Goal: Information Seeking & Learning: Learn about a topic

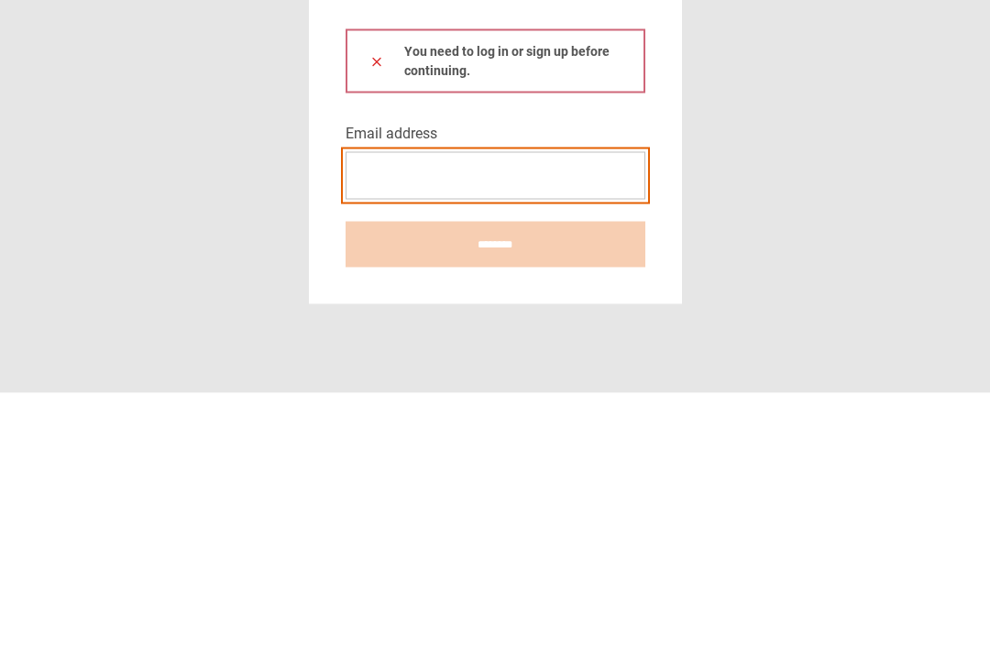
type input "**********"
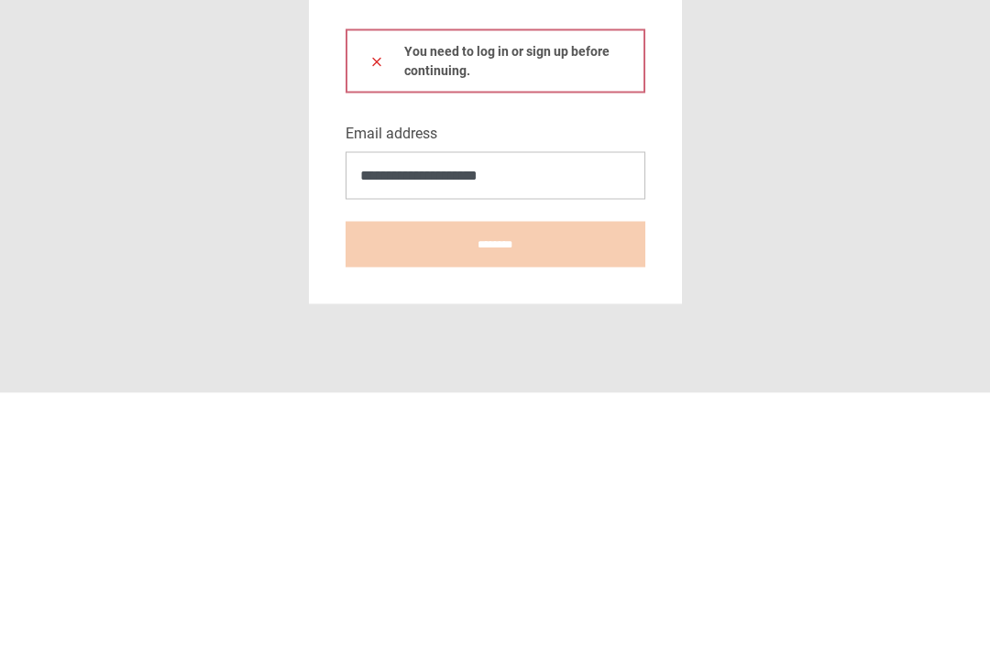
click at [376, 306] on button at bounding box center [376, 315] width 15 height 19
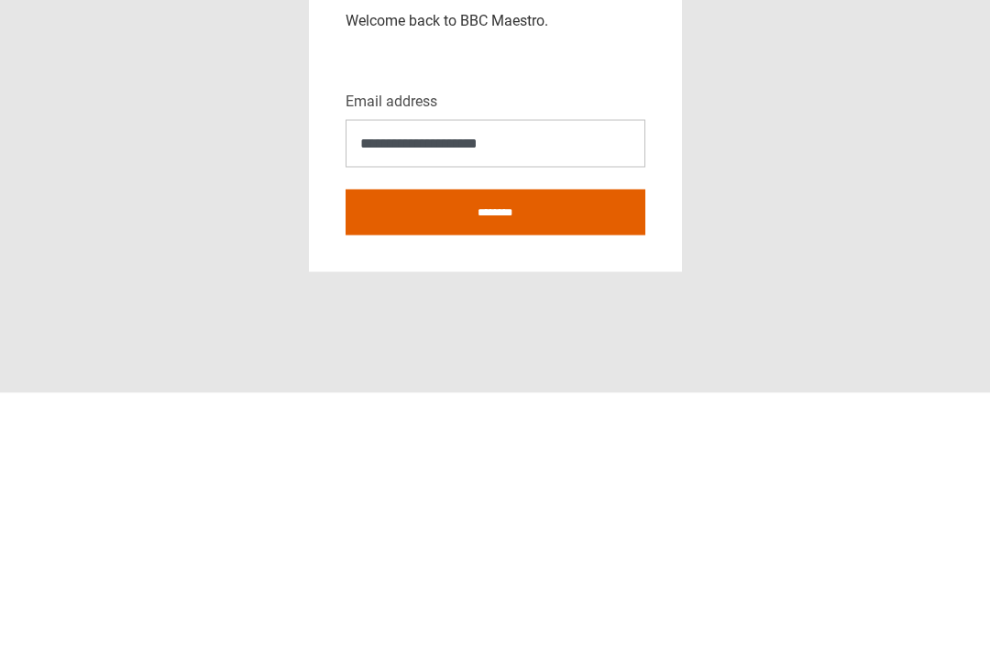
scroll to position [59, 0]
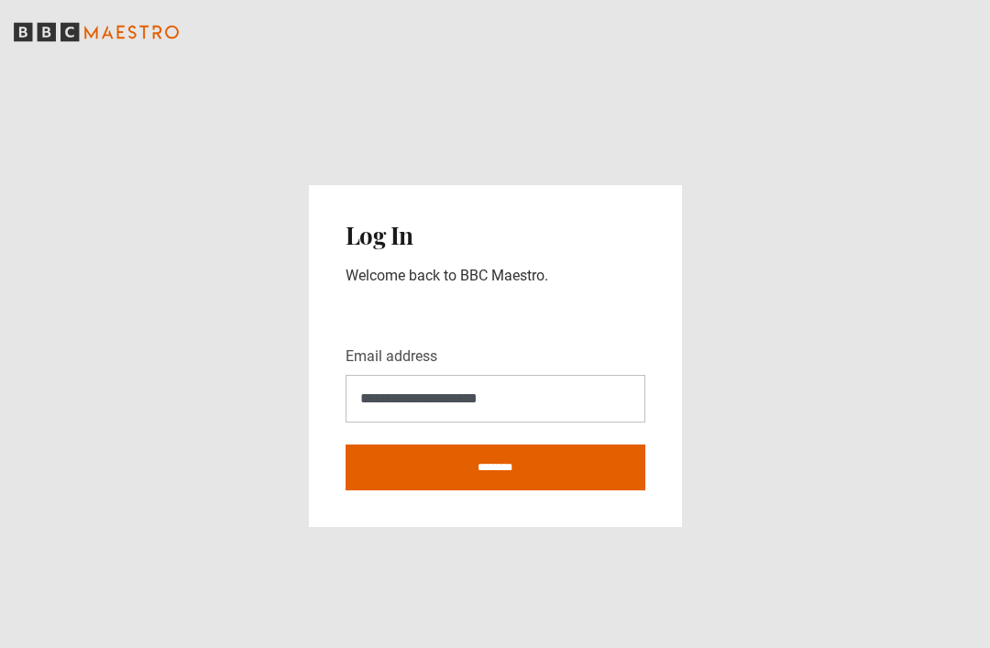
click at [521, 444] on input "********" at bounding box center [495, 467] width 300 height 46
type input "**********"
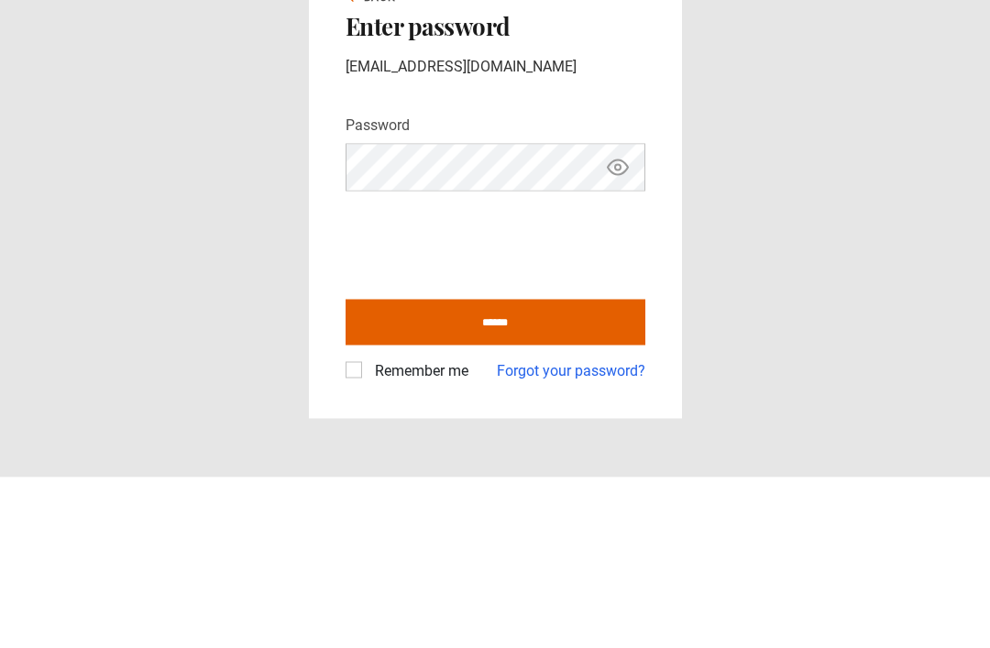
scroll to position [59, 0]
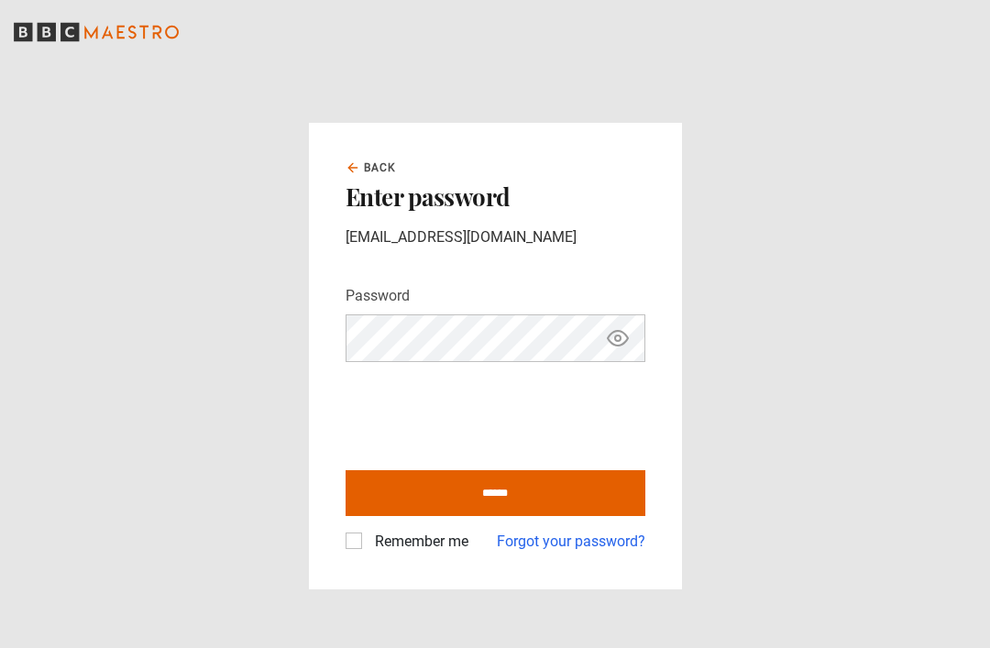
click at [470, 470] on input "******" at bounding box center [495, 493] width 300 height 46
type input "**********"
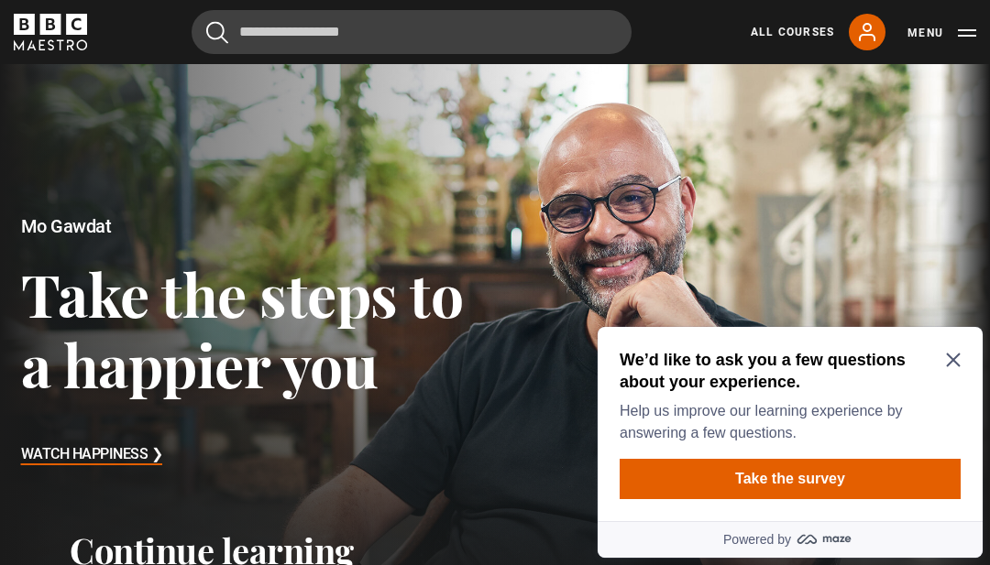
click at [942, 354] on h2 "We’d like to ask you a few questions about your experience." at bounding box center [786, 371] width 334 height 44
click at [946, 365] on icon "Close Maze Prompt" at bounding box center [953, 360] width 15 height 15
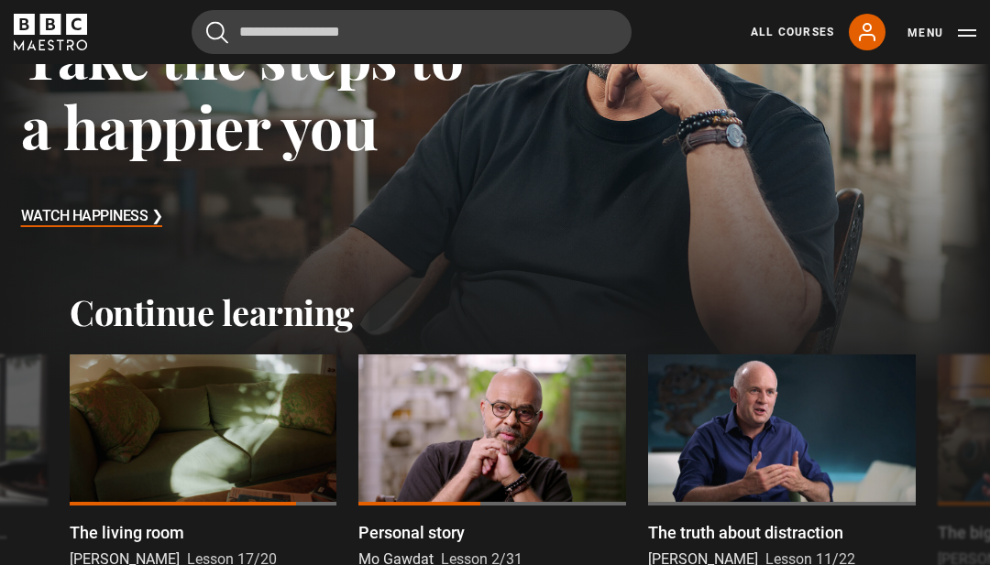
scroll to position [238, 0]
click at [234, 428] on div at bounding box center [204, 430] width 268 height 150
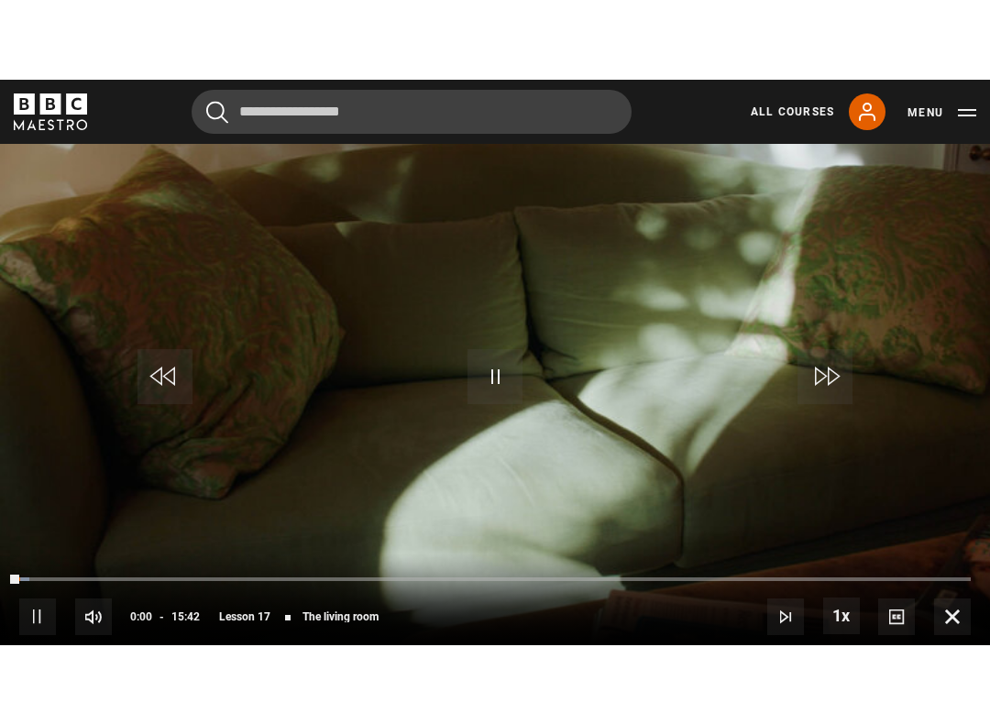
scroll to position [18, 0]
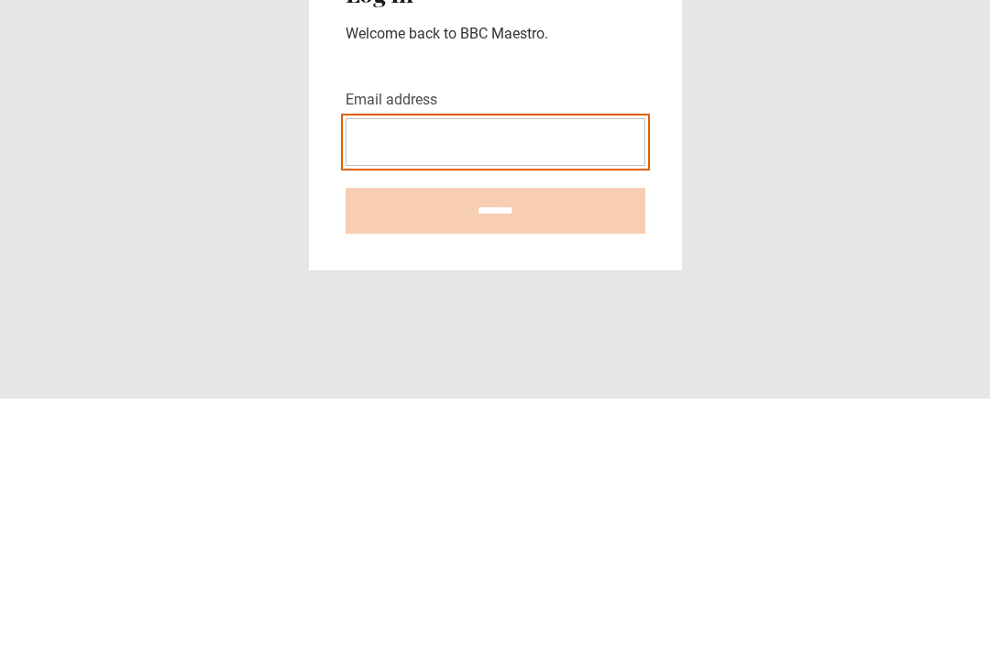
type input "**********"
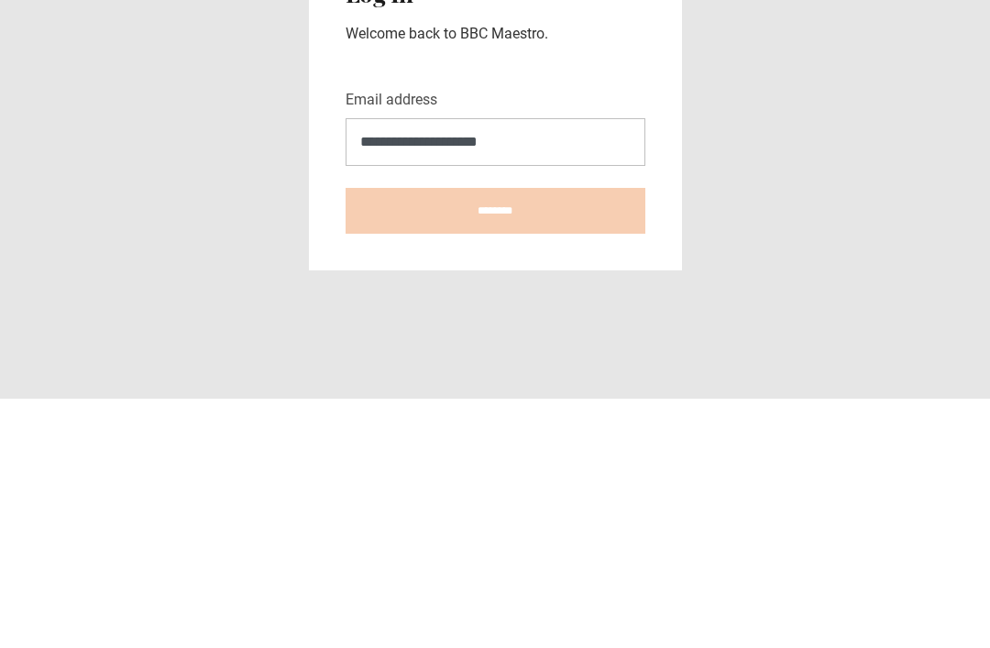
click at [495, 437] on input "********" at bounding box center [495, 460] width 300 height 46
type input "**********"
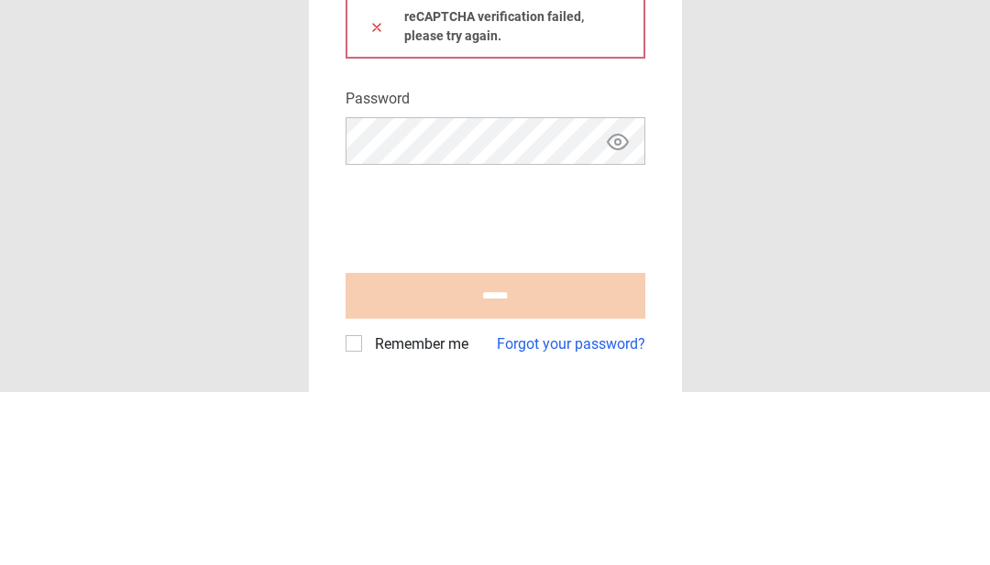
scroll to position [59, 0]
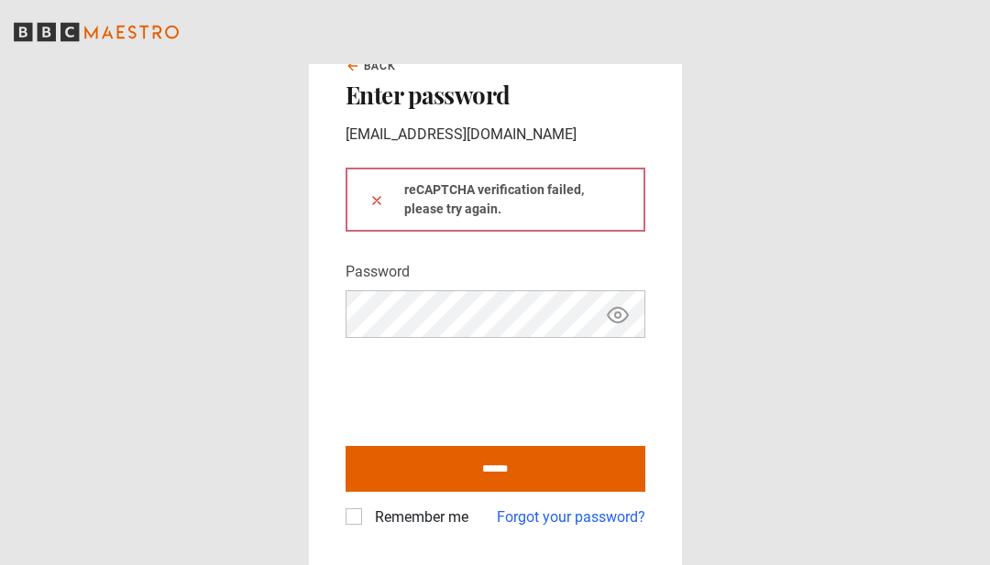
click at [499, 492] on input "******" at bounding box center [495, 469] width 300 height 46
type input "**********"
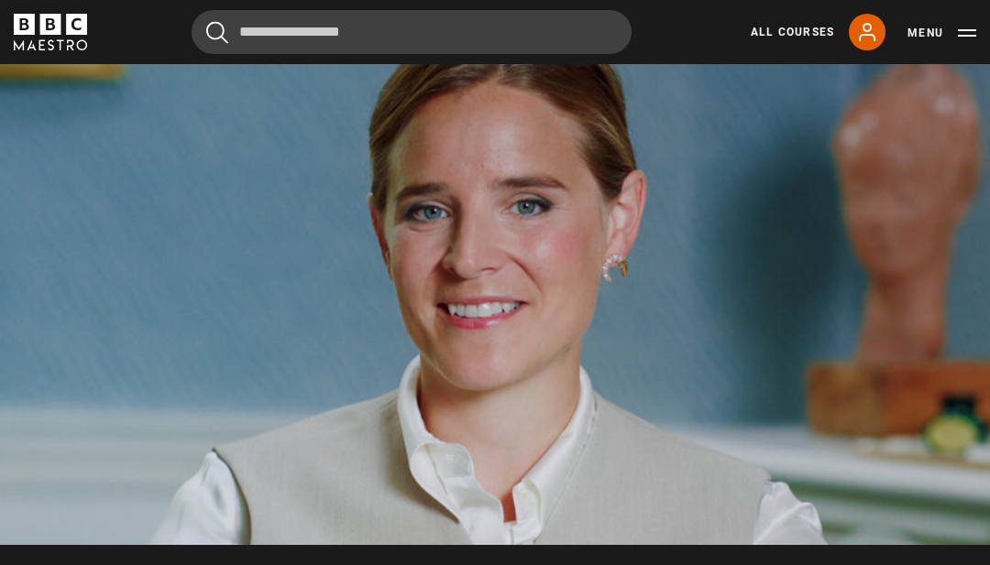
scroll to position [901, 0]
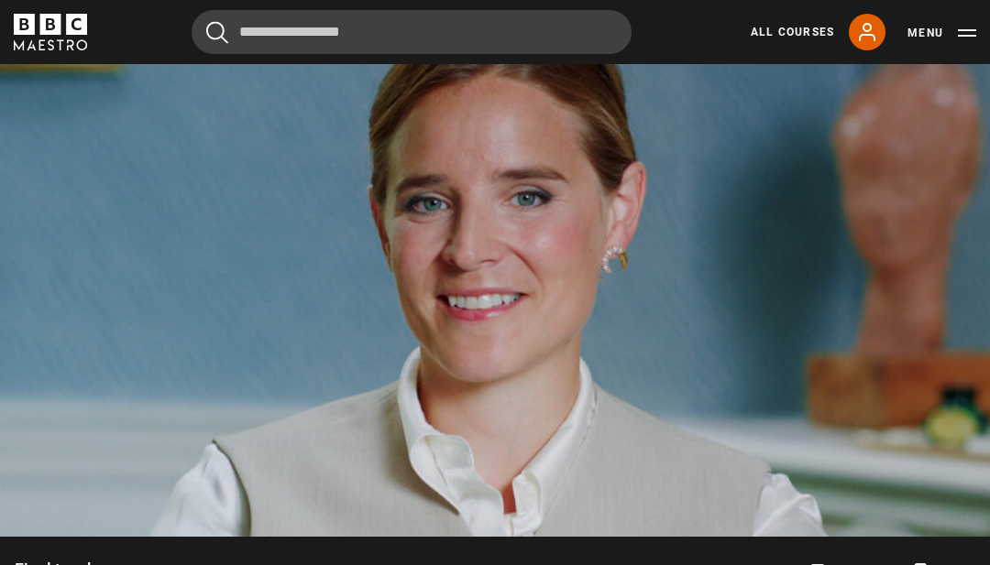
click at [928, 466] on video-js "Video Player is loading. Play Lesson Final touches 10s Skip Back 10 seconds Pau…" at bounding box center [495, 258] width 990 height 557
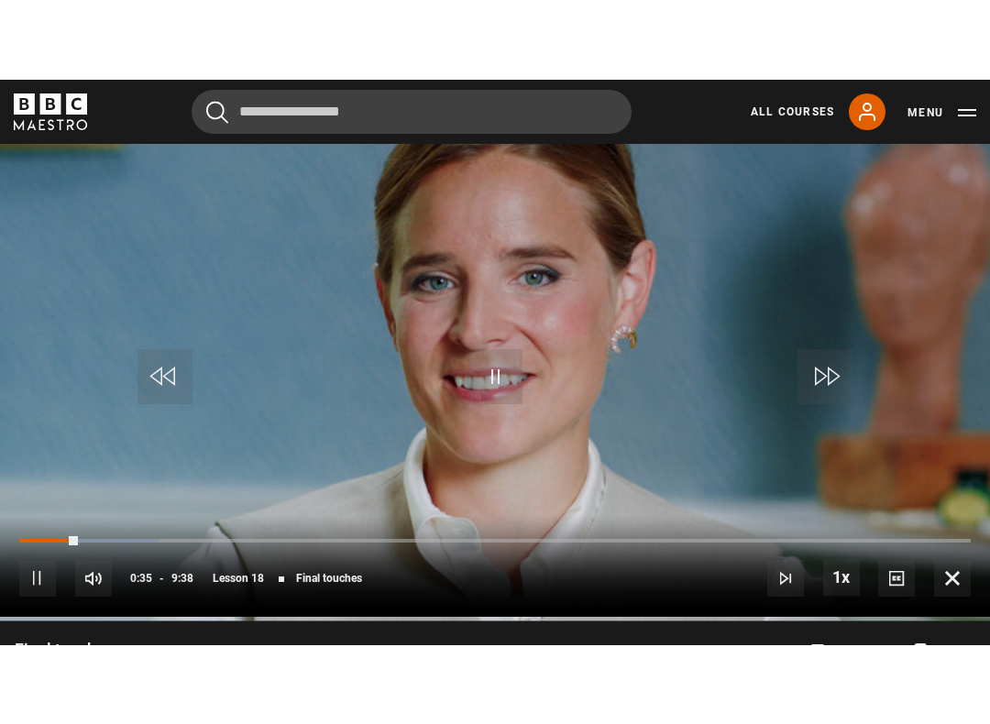
scroll to position [18, 0]
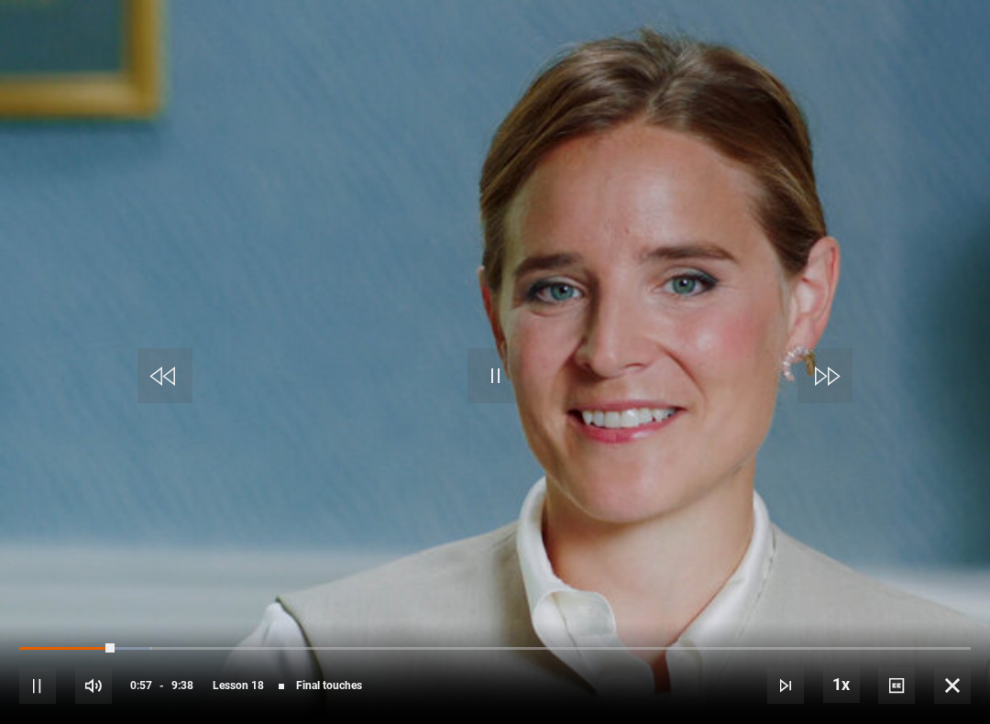
click at [910, 511] on video-js "Video Player is loading. Play Lesson Final touches 10s Skip Back 10 seconds Pau…" at bounding box center [495, 362] width 990 height 724
click at [124, 647] on div "Progress Bar" at bounding box center [114, 649] width 74 height 4
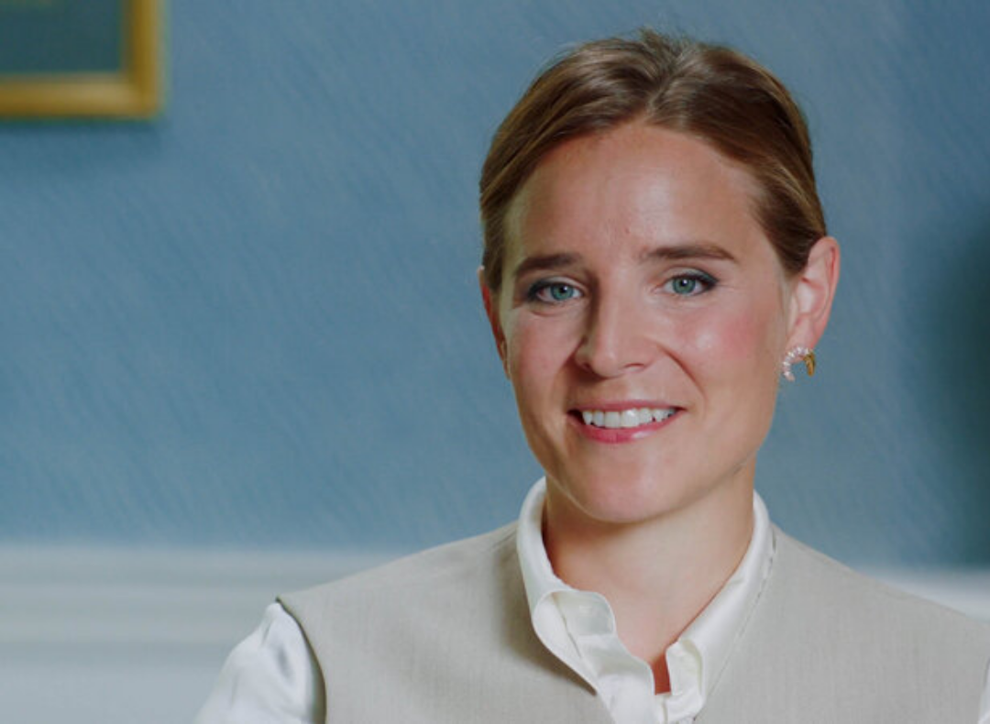
click at [184, 647] on video-js "Video Player is loading. Play Lesson Final touches 10s Skip Back 10 seconds Pau…" at bounding box center [495, 362] width 990 height 724
click at [50, 647] on video-js "Video Player is loading. Play Lesson Final touches 10s Skip Back 10 seconds Pau…" at bounding box center [495, 362] width 990 height 724
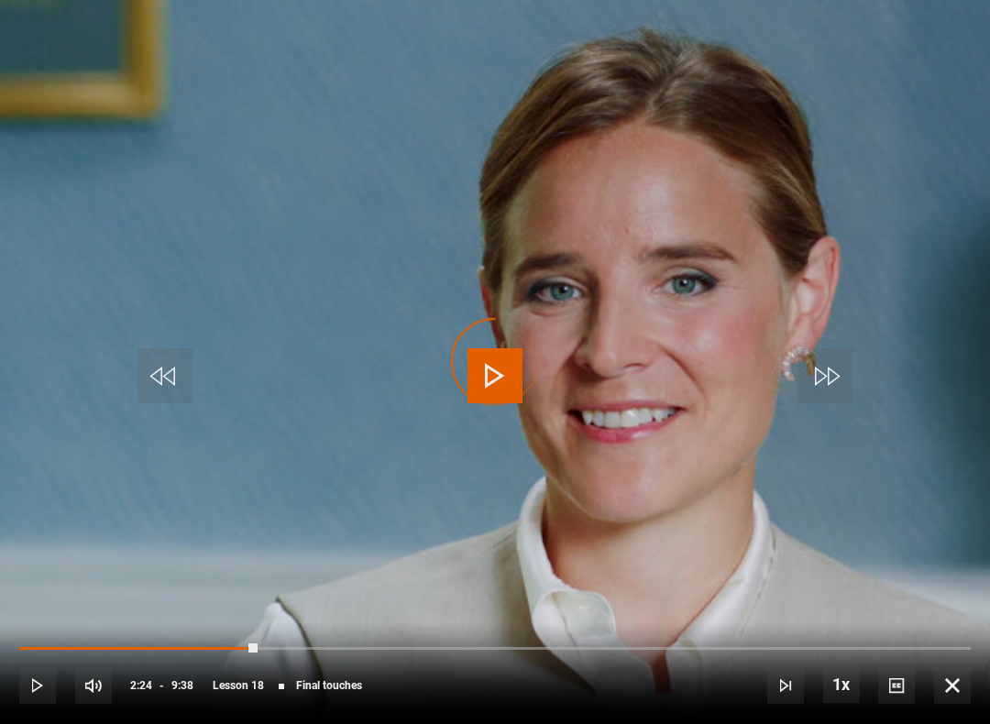
click at [40, 647] on span "Video Player" at bounding box center [37, 685] width 37 height 37
click at [249, 581] on video-js "Video Player is loading. Play Lesson Final touches 10s Skip Back 10 seconds Pau…" at bounding box center [495, 362] width 990 height 724
click at [41, 647] on span "Video Player" at bounding box center [37, 685] width 37 height 37
click at [34, 647] on span "Video Player" at bounding box center [37, 685] width 37 height 37
click at [366, 384] on video-js "Video Player is loading. Play Lesson Final touches 10s Skip Back 10 seconds Pau…" at bounding box center [495, 362] width 990 height 724
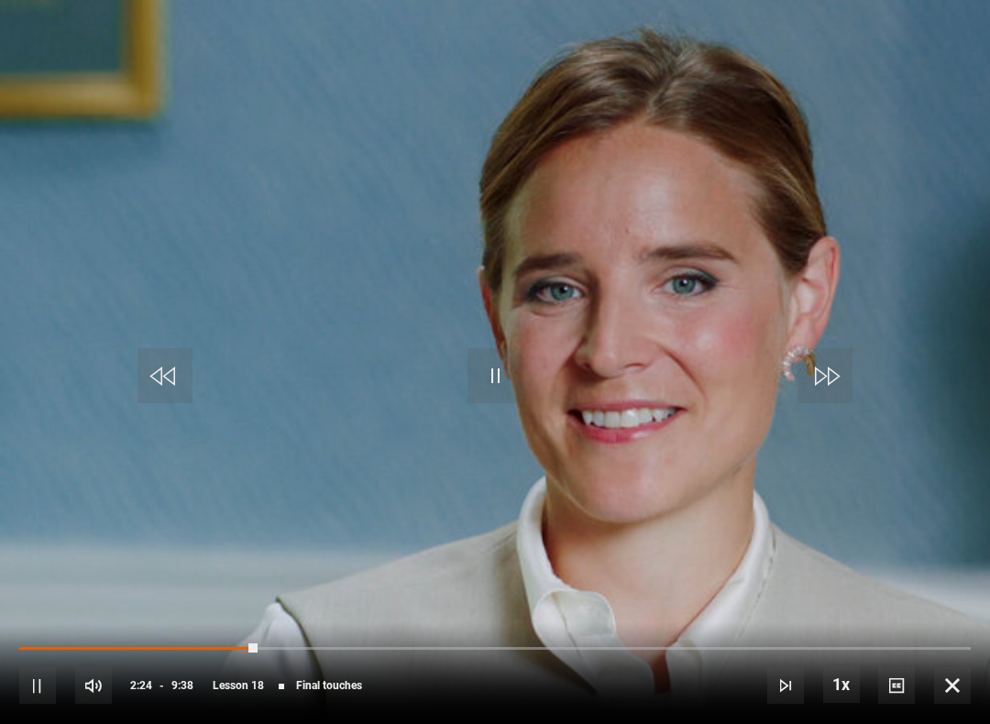
click at [55, 647] on span "Video Player" at bounding box center [37, 685] width 37 height 37
click at [680, 368] on video-js "Video Player is loading. Play Lesson Final touches 10s Skip Back 10 seconds Pau…" at bounding box center [495, 362] width 990 height 724
click at [638, 419] on video-js "Video Player is loading. Play Lesson Final touches 10s Skip Back 10 seconds Pau…" at bounding box center [495, 362] width 990 height 724
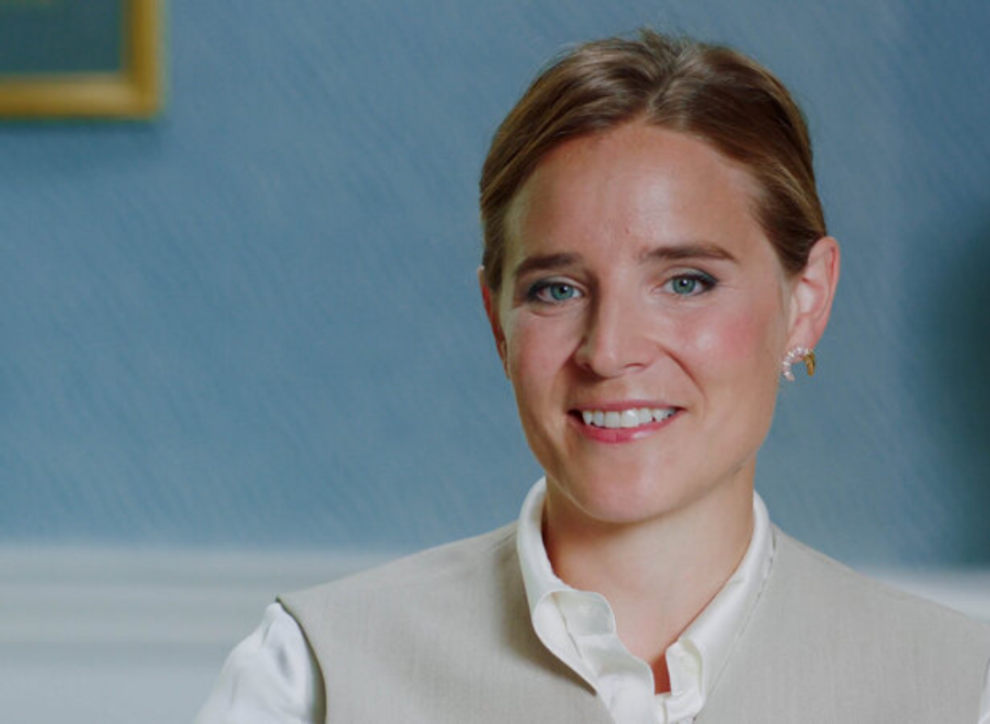
click at [906, 647] on video-js "Video Player is loading. Play Lesson Final touches 10s Skip Back 10 seconds Pau…" at bounding box center [495, 362] width 990 height 724
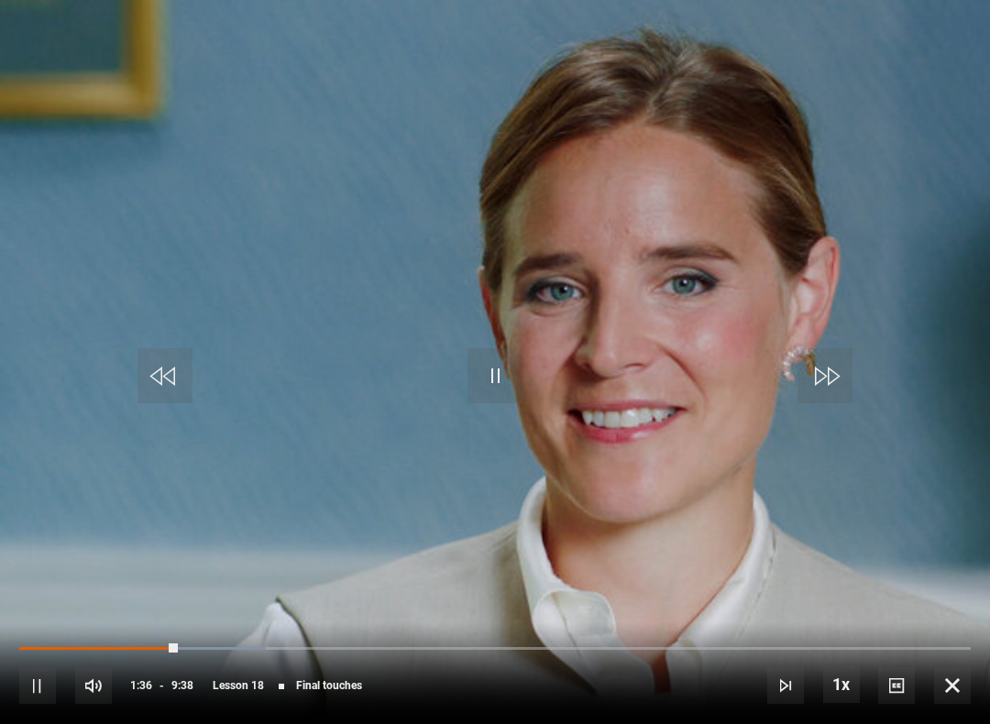
click at [289, 559] on video-js "Video Player is loading. Play Lesson Final touches 10s Skip Back 10 seconds Pau…" at bounding box center [495, 362] width 990 height 724
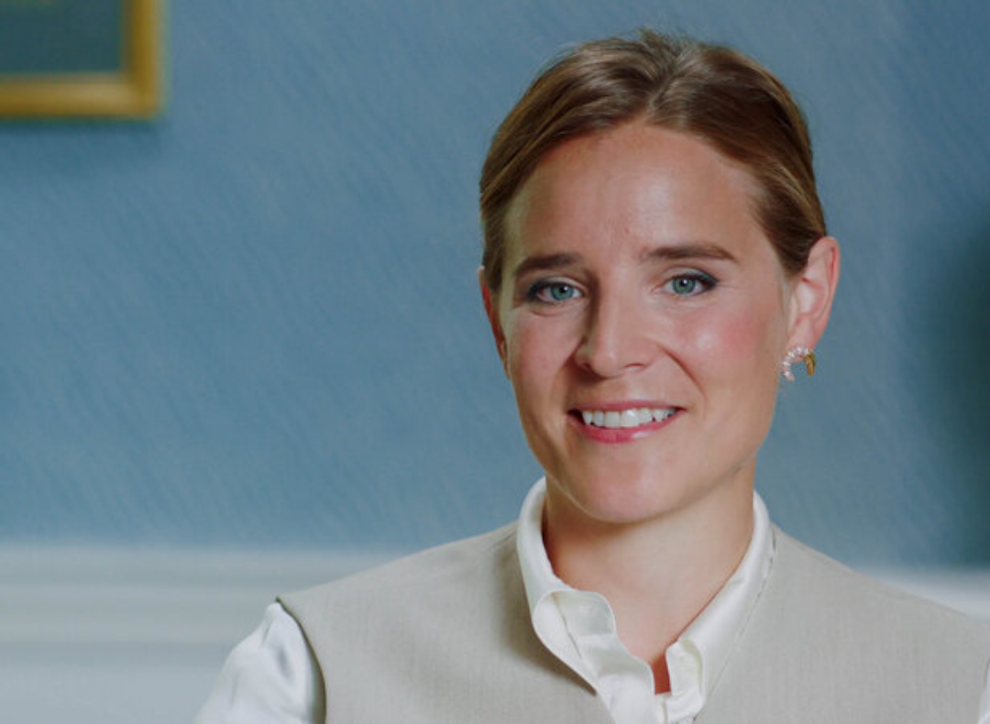
click at [387, 596] on video-js "Video Player is loading. Play Lesson Final touches 10s Skip Back 10 seconds Pau…" at bounding box center [495, 362] width 990 height 724
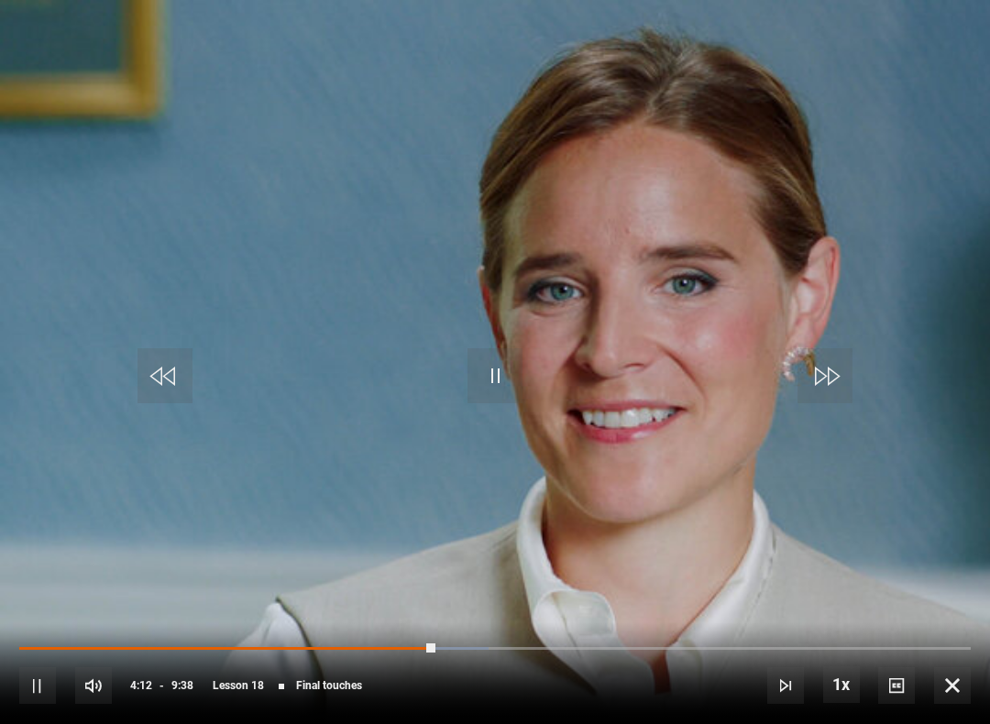
click at [428, 552] on video-js "Video Player is loading. Play Lesson Final touches 10s Skip Back 10 seconds Pau…" at bounding box center [495, 362] width 990 height 724
click at [484, 559] on video-js "Video Player is loading. Play Lesson Final touches 10s Skip Back 10 seconds Pau…" at bounding box center [495, 362] width 990 height 724
click at [965, 473] on video-js "Video Player is loading. Play Lesson Final touches 10s Skip Back 10 seconds Pau…" at bounding box center [495, 362] width 990 height 724
click at [927, 431] on video-js "Video Player is loading. Play Lesson Final touches 10s Skip Back 10 seconds Pla…" at bounding box center [495, 362] width 990 height 724
click at [337, 507] on video-js "Video Player is loading. Play Lesson Final touches 10s Skip Back 10 seconds Pau…" at bounding box center [495, 362] width 990 height 724
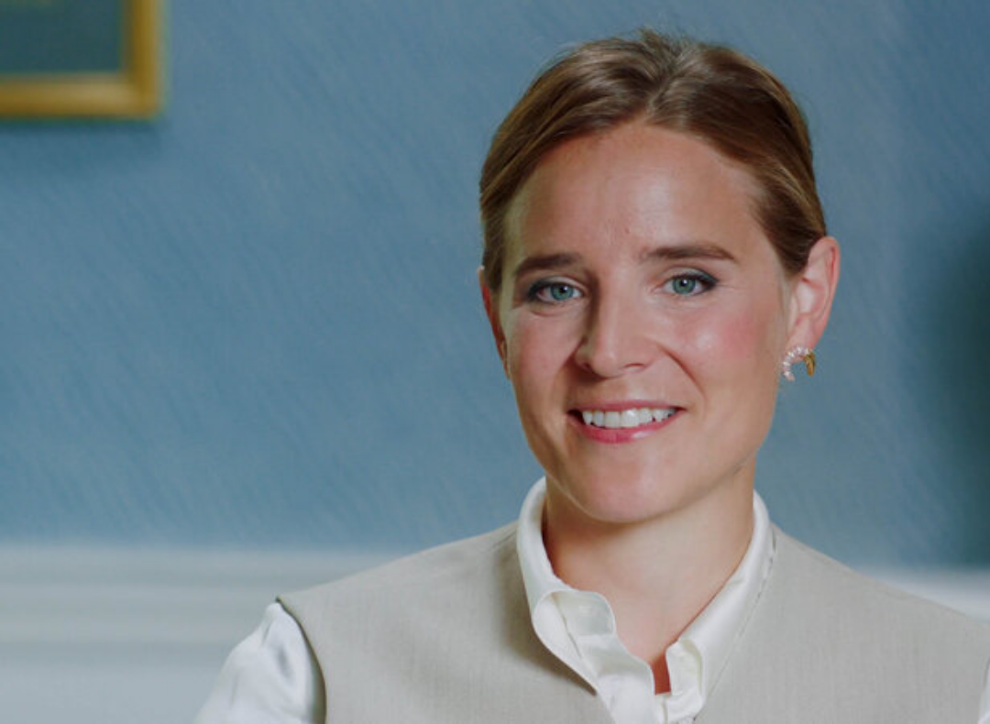
click at [323, 556] on video-js "Video Player is loading. Play Lesson Final touches 10s Skip Back 10 seconds Pau…" at bounding box center [495, 362] width 990 height 724
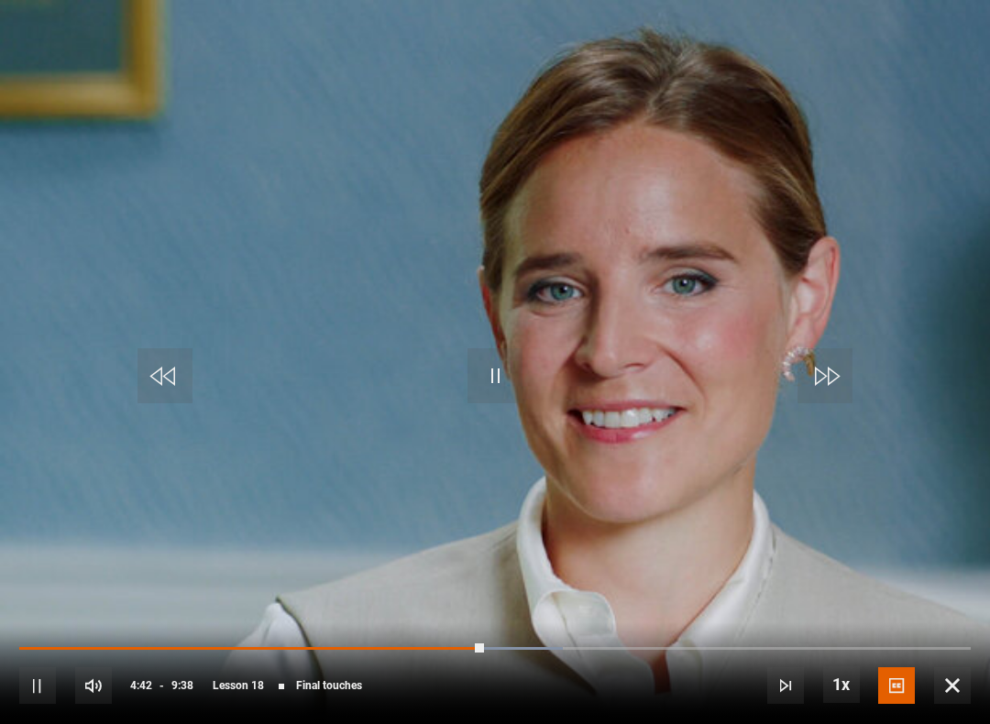
click at [628, 530] on video-js "Video Player is loading. Play Lesson Final touches 10s Skip Back 10 seconds Pau…" at bounding box center [495, 362] width 990 height 724
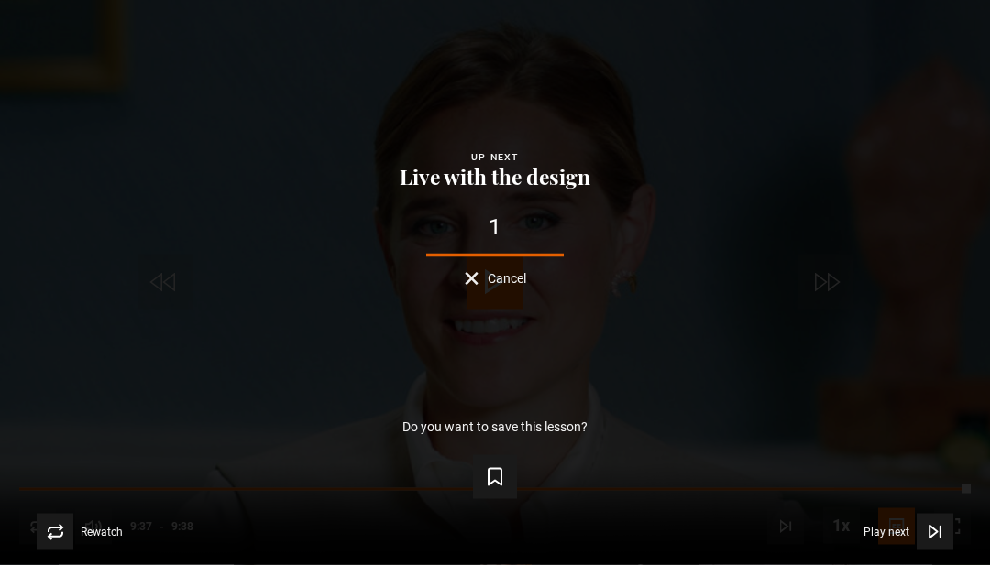
scroll to position [1261, 0]
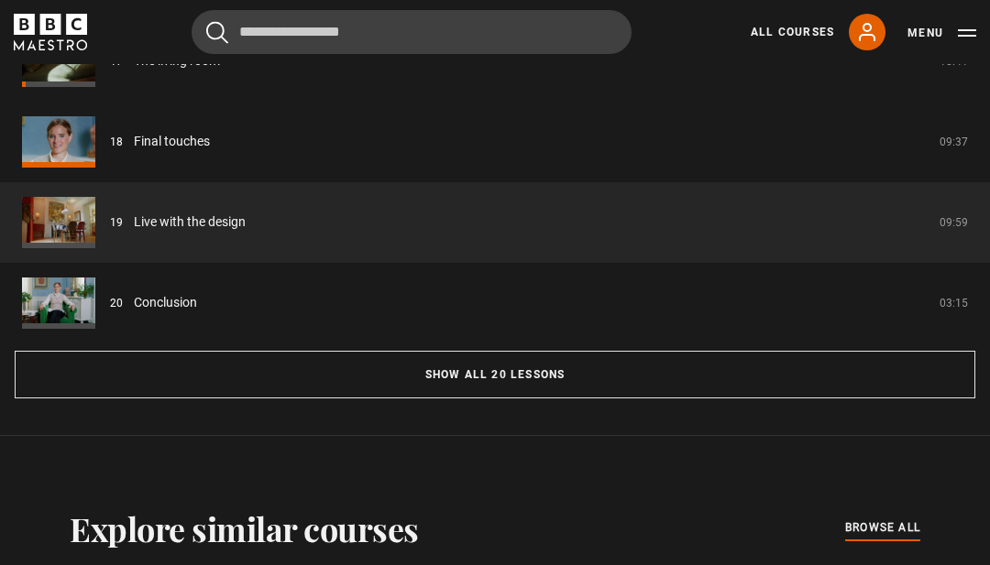
scroll to position [1672, 0]
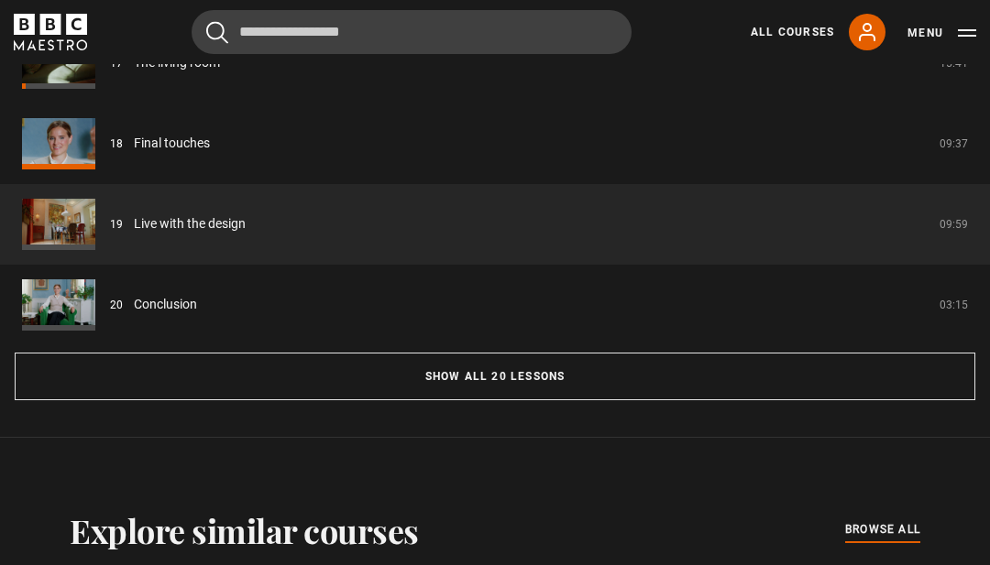
click at [496, 386] on button "Show all 20 lessons" at bounding box center [495, 377] width 960 height 48
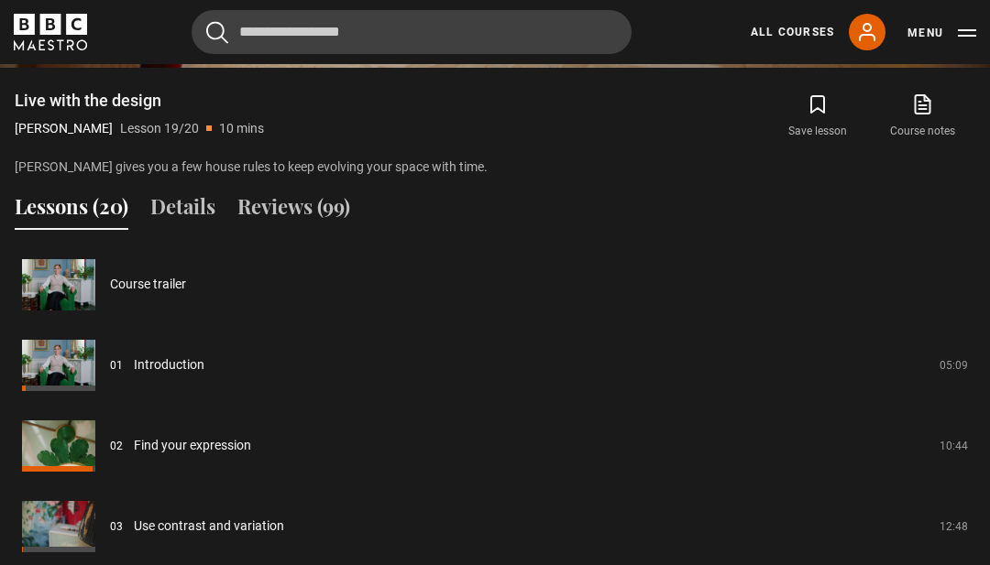
scroll to position [1369, 0]
click at [204, 364] on link "Introduction" at bounding box center [169, 365] width 71 height 19
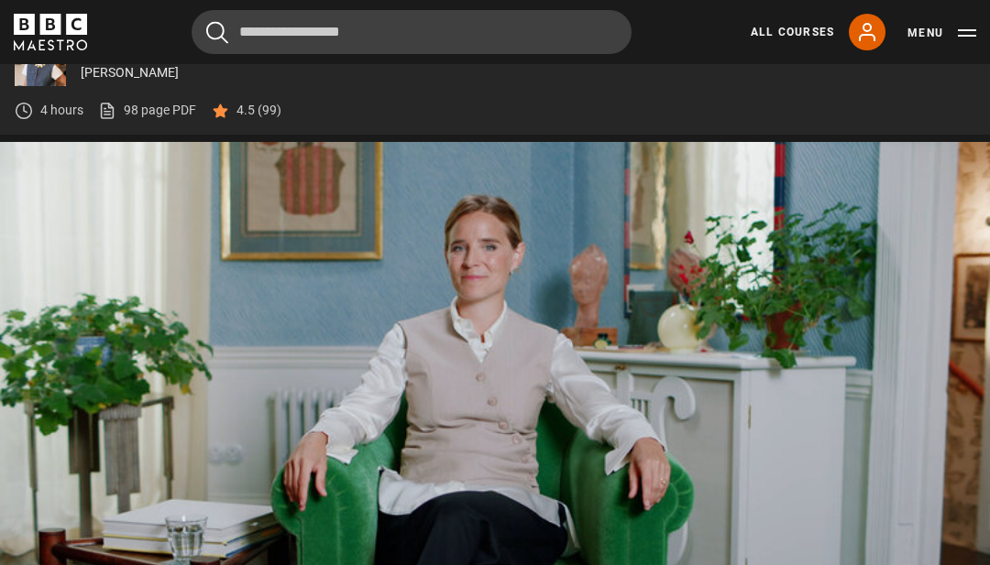
scroll to position [740, 0]
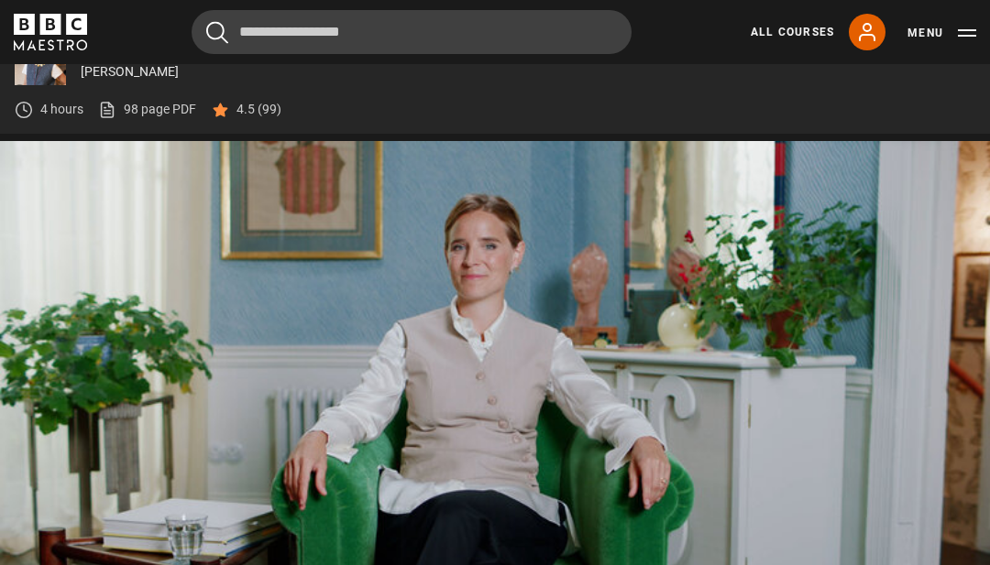
click at [935, 587] on video-js "Video Player is loading. Play Lesson Introduction 10s Skip Back 10 seconds Paus…" at bounding box center [495, 419] width 990 height 557
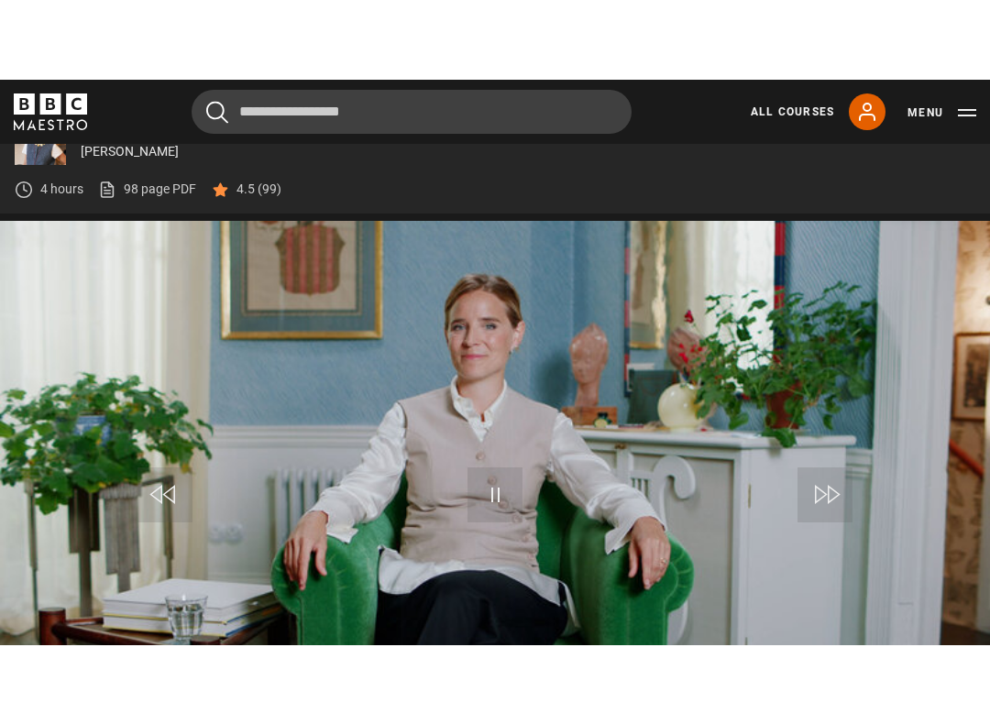
scroll to position [18, 0]
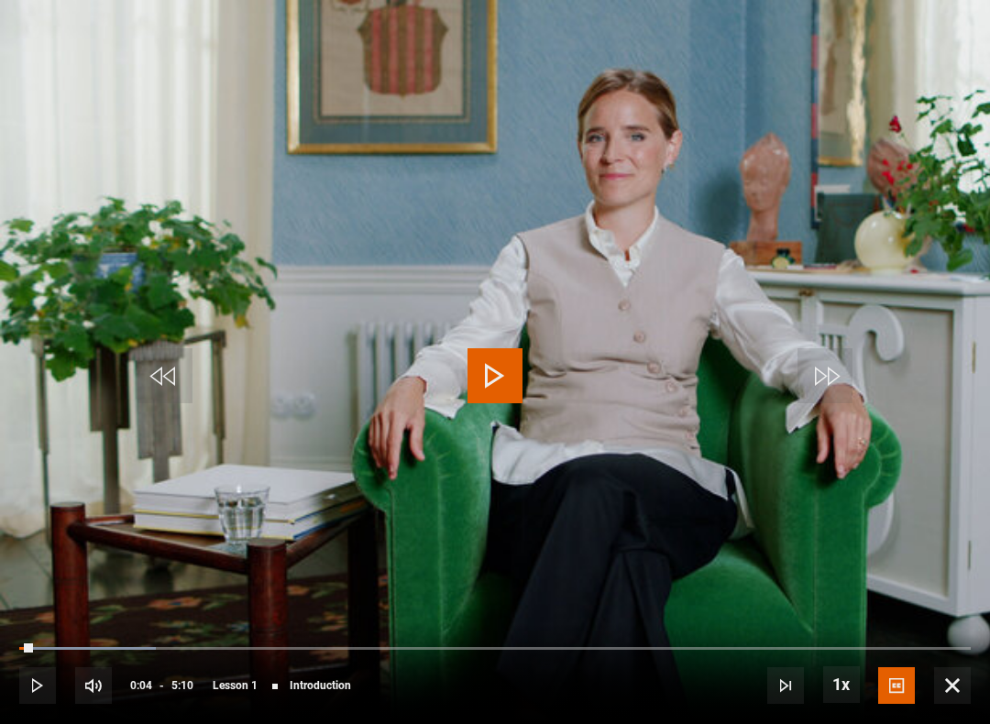
click at [916, 478] on video-js "Video Player is loading. Play Lesson Introduction 10s Skip Back 10 seconds Play…" at bounding box center [495, 362] width 990 height 724
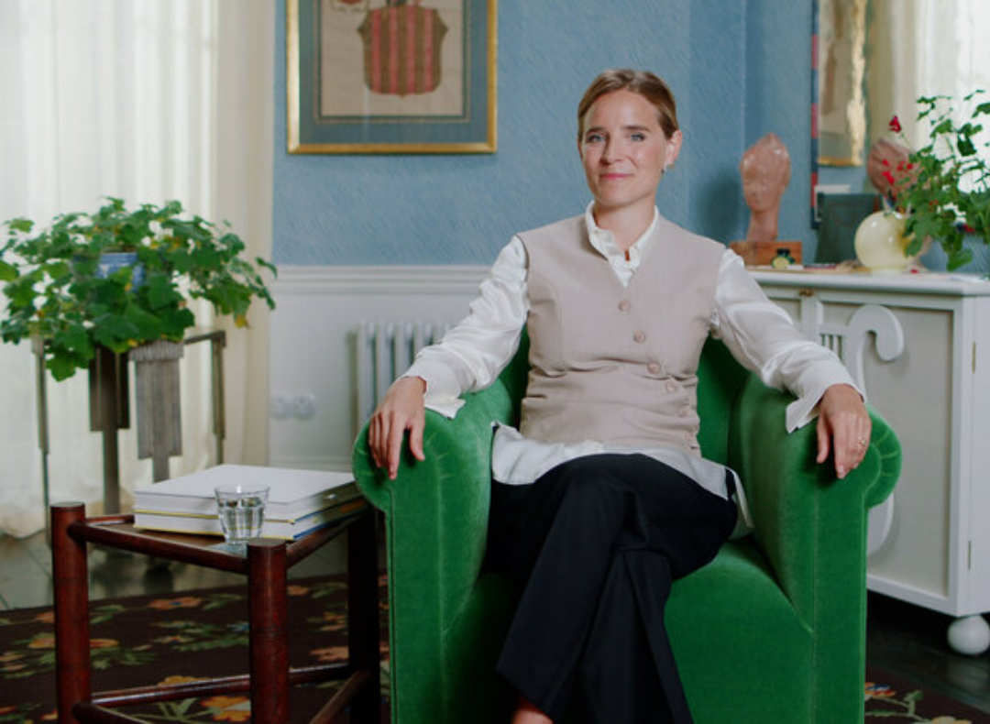
click at [441, 444] on video-js "Video Player is loading. Play Lesson Introduction 10s Skip Back 10 seconds Paus…" at bounding box center [495, 362] width 990 height 724
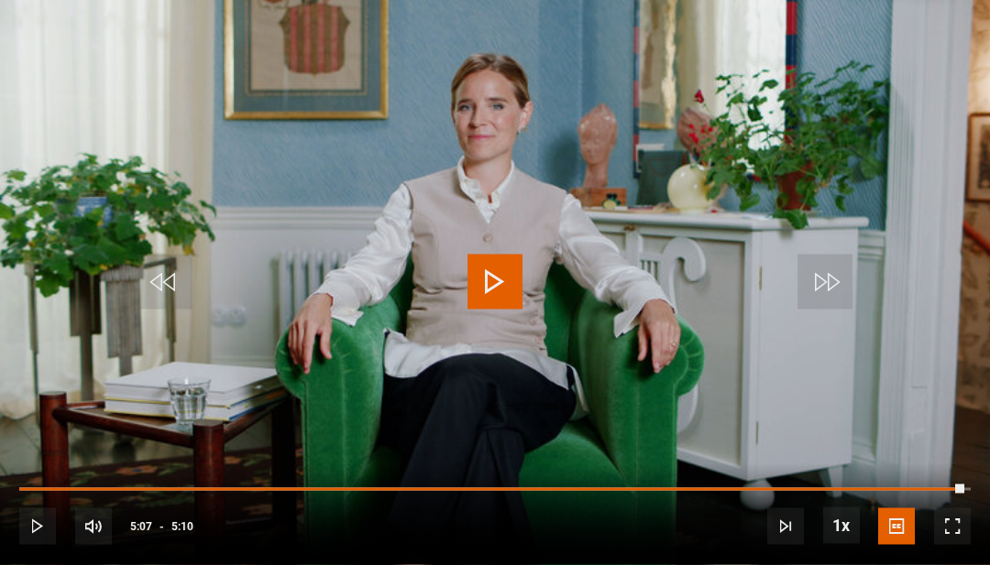
scroll to position [878, 0]
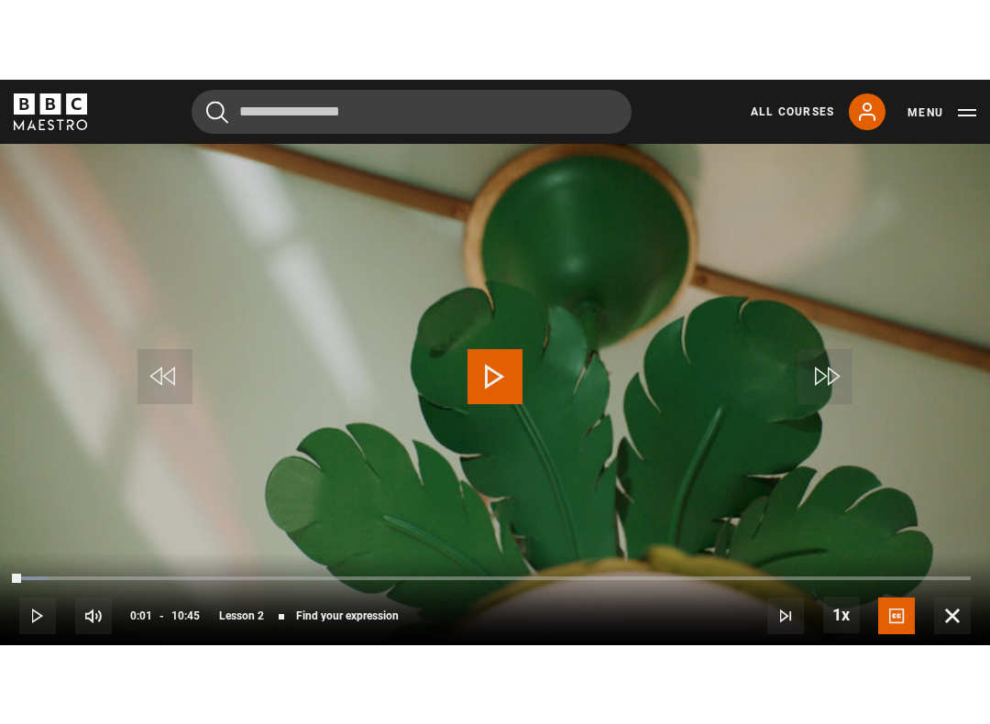
scroll to position [18, 0]
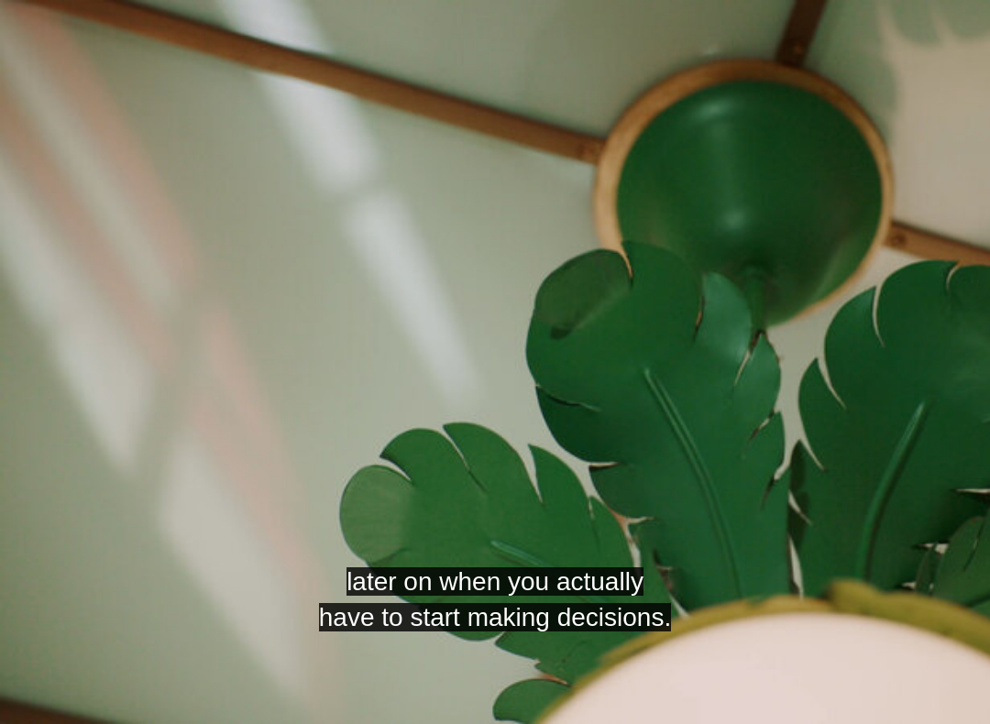
click at [564, 386] on video-js "later on when you actually have to start making decisions. Video Player is load…" at bounding box center [495, 362] width 990 height 724
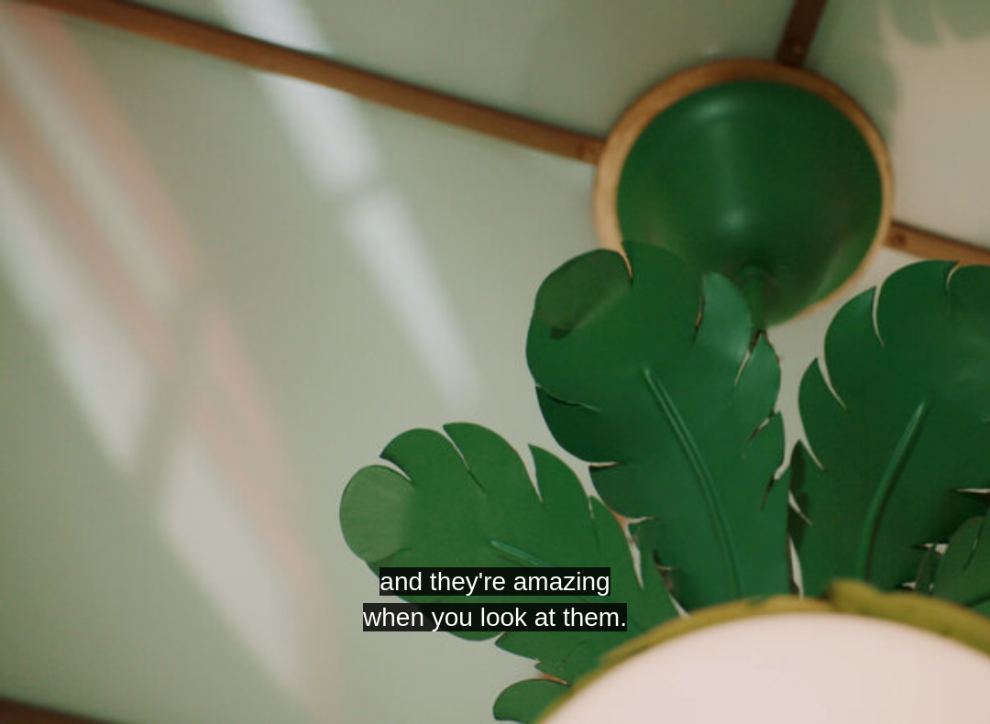
click at [590, 596] on video-js "and they're amazing when you look at them. Video Player is loading. Play Lesson…" at bounding box center [495, 362] width 990 height 724
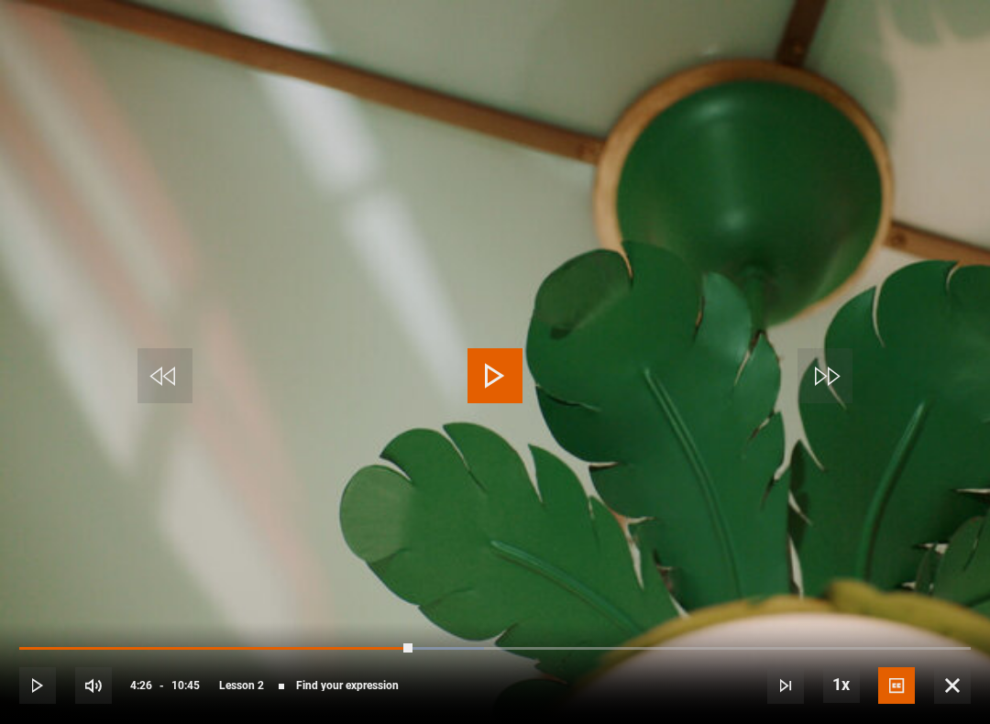
click at [499, 384] on span "Video Player" at bounding box center [494, 375] width 55 height 55
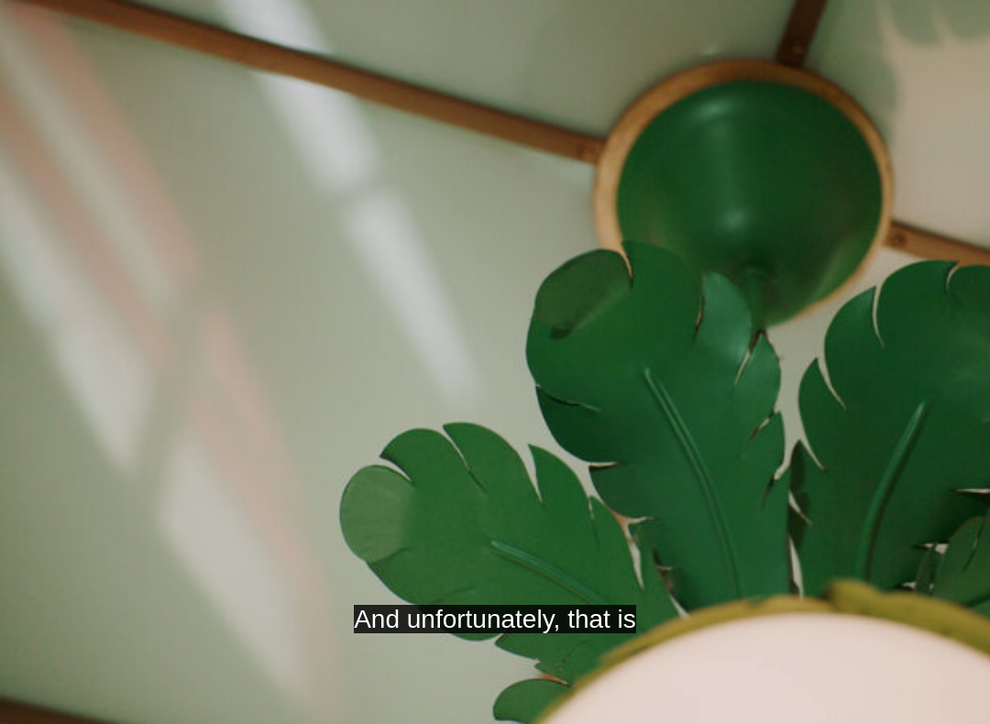
click at [493, 378] on span "Video Player" at bounding box center [494, 375] width 55 height 55
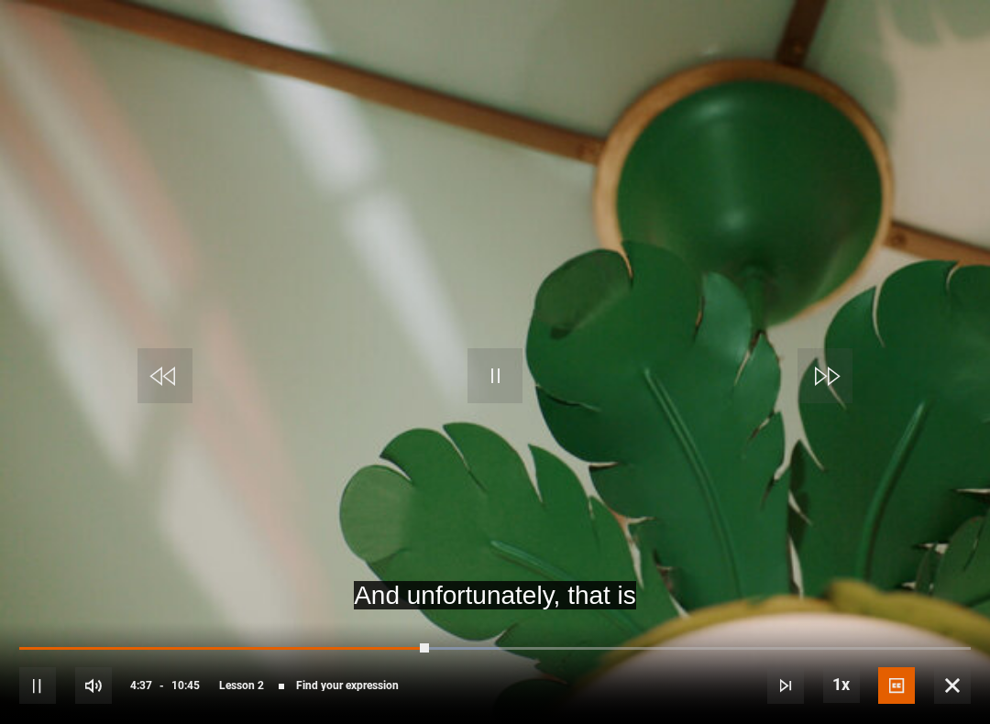
click at [464, 353] on button "Pause" at bounding box center [495, 375] width 64 height 82
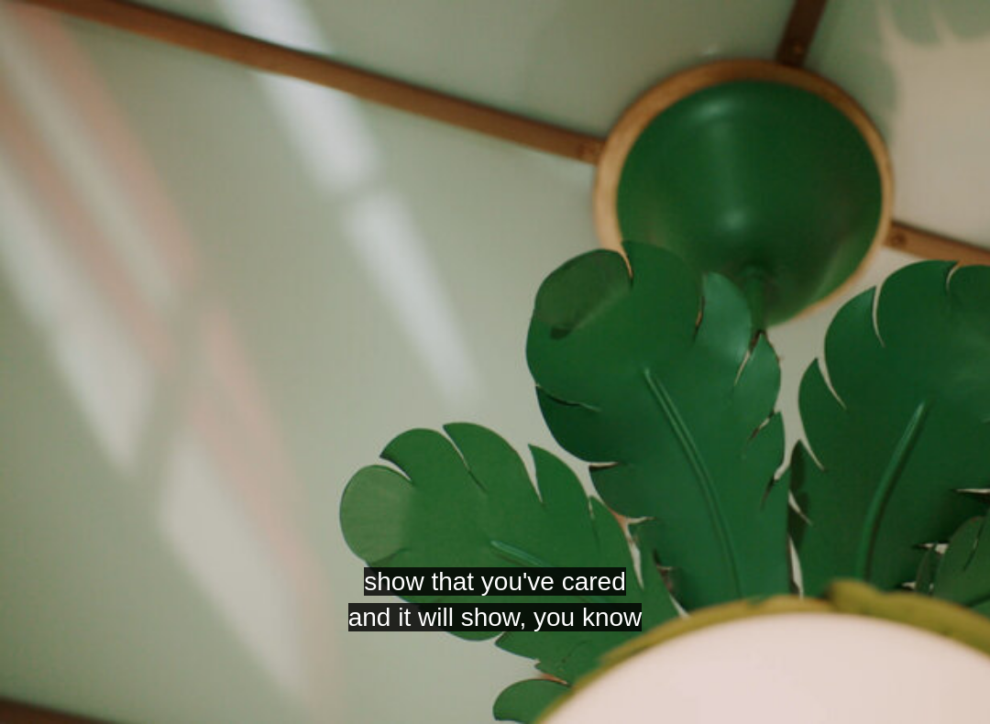
click at [536, 417] on video-js "show that you've cared and it will show, you know Video Player is loading. Play…" at bounding box center [495, 362] width 990 height 724
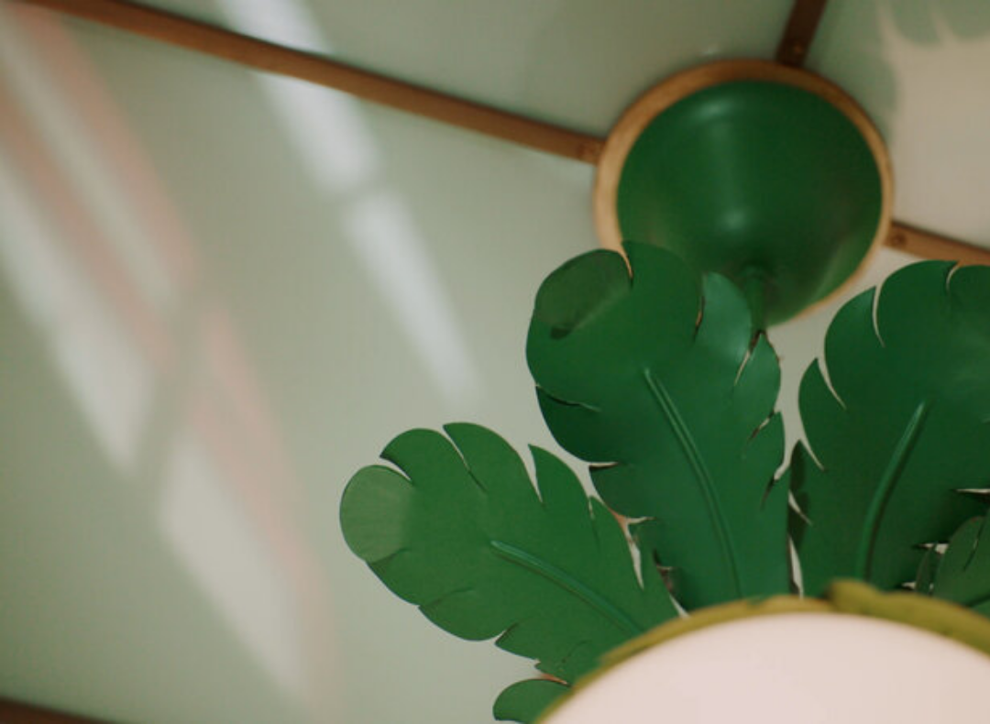
click at [536, 344] on video-js "Video Player is loading. Play Lesson Find your expression 10s Skip Back 10 seco…" at bounding box center [495, 362] width 990 height 724
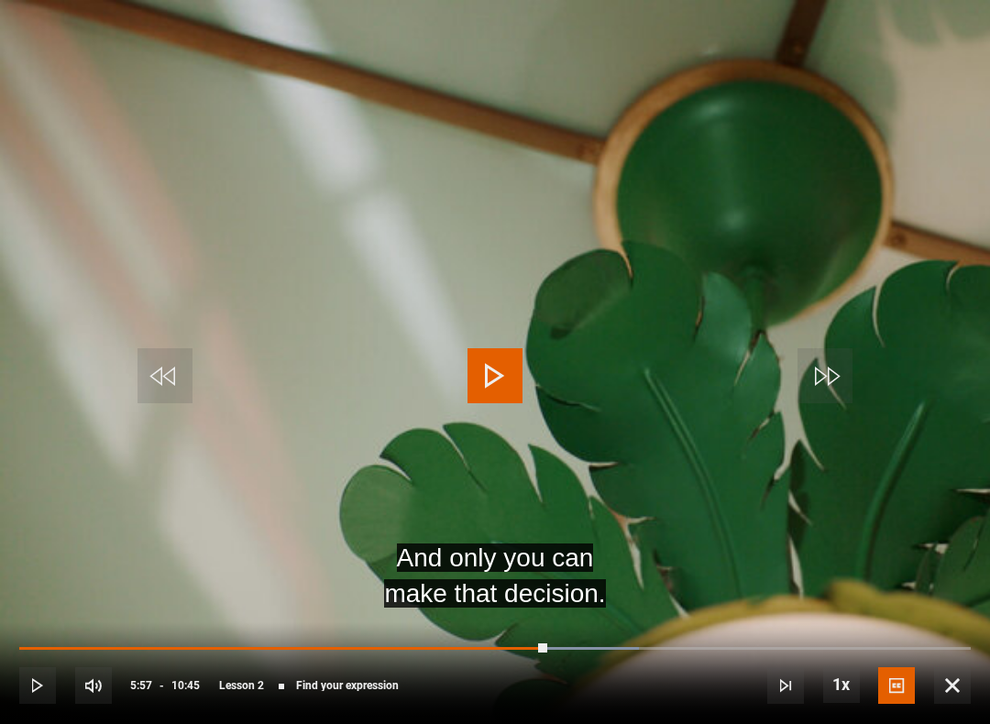
click at [408, 485] on video-js "And only you can make that decision. Video Player is loading. Play Lesson Find …" at bounding box center [495, 362] width 990 height 724
click at [387, 516] on video-js "And only you can make that decision. Video Player is loading. Play Lesson Find …" at bounding box center [495, 362] width 990 height 724
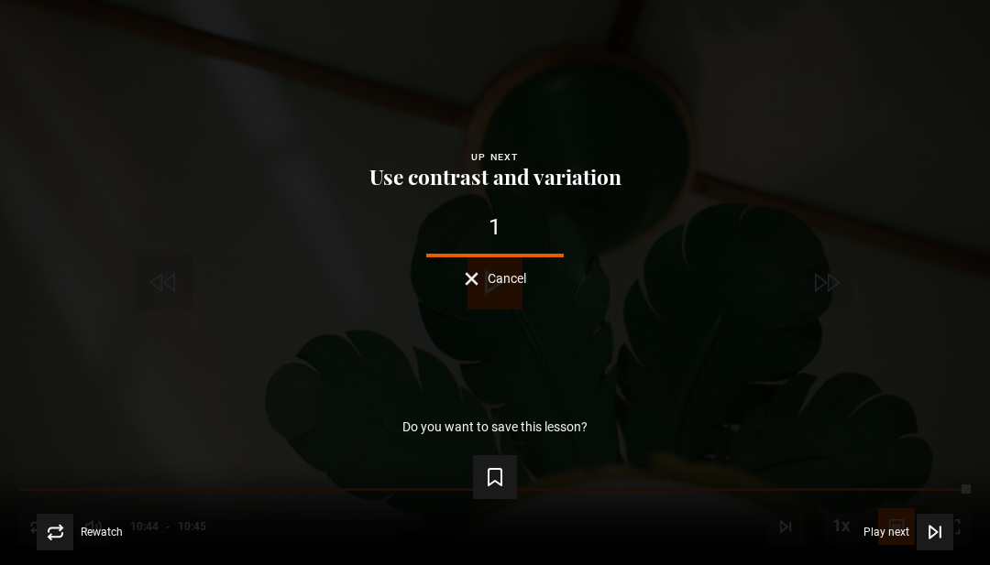
scroll to position [1124, 0]
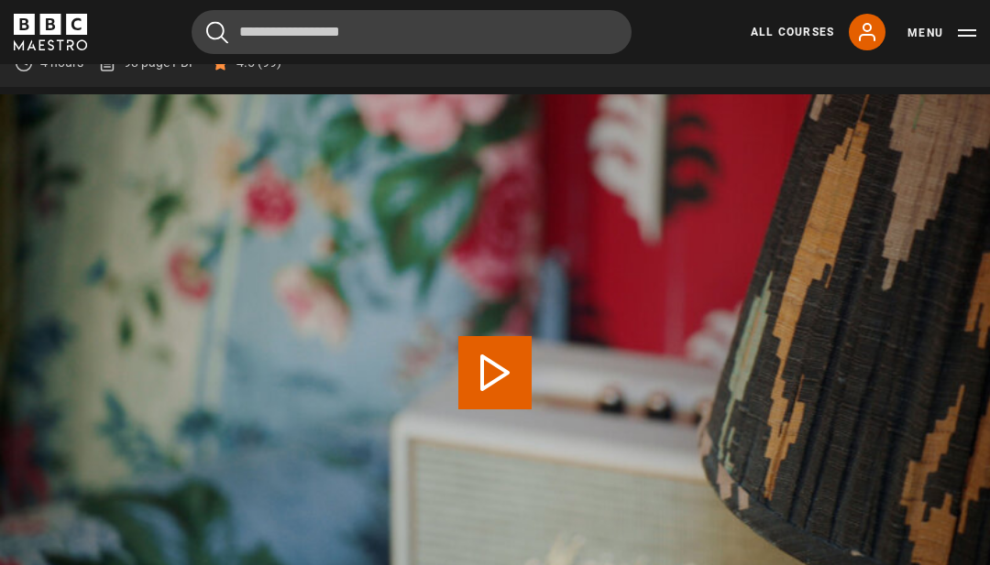
click at [789, 35] on link "All Courses" at bounding box center [792, 32] width 83 height 16
